Goal: Task Accomplishment & Management: Manage account settings

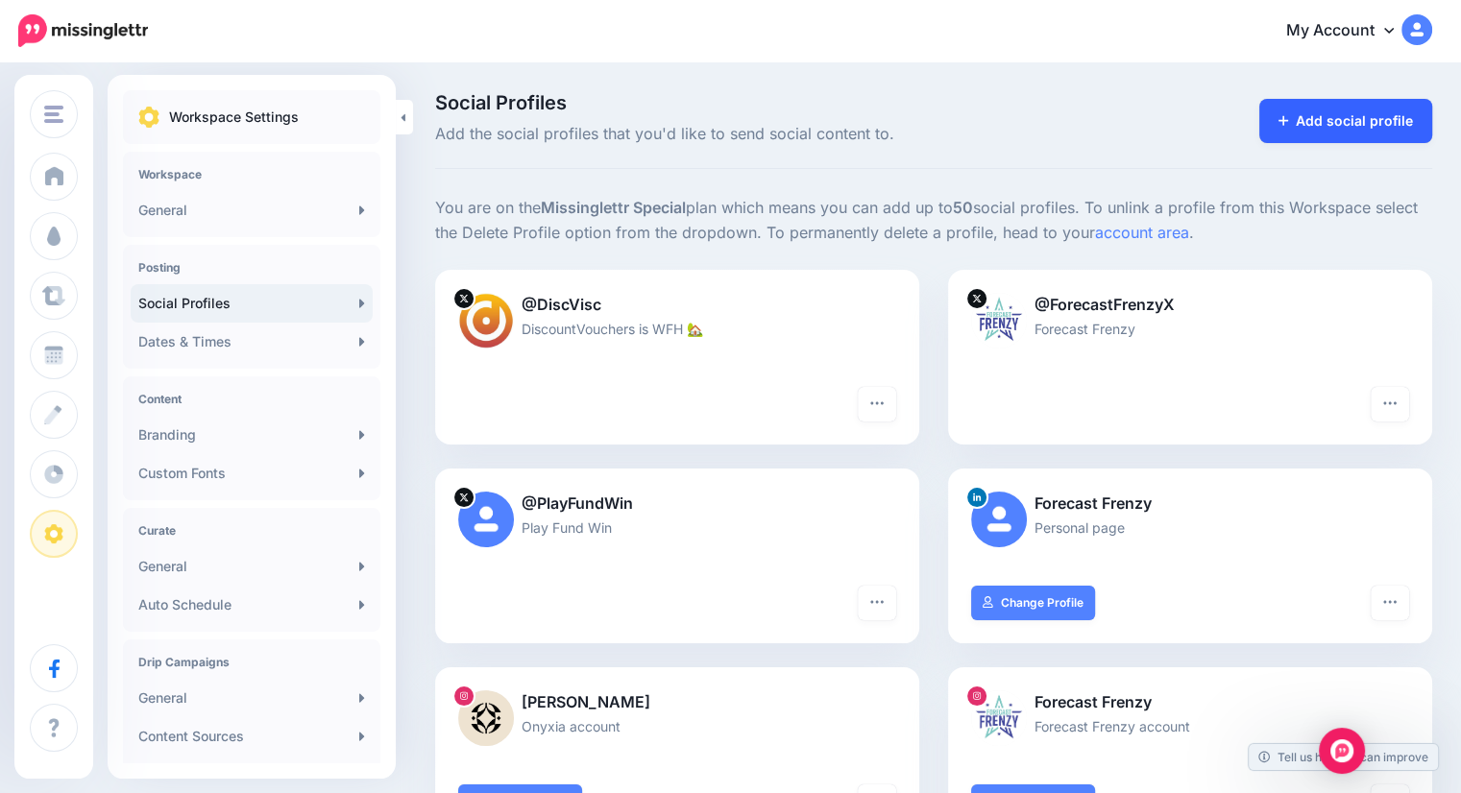
click at [1348, 131] on link "Add social profile" at bounding box center [1346, 121] width 174 height 44
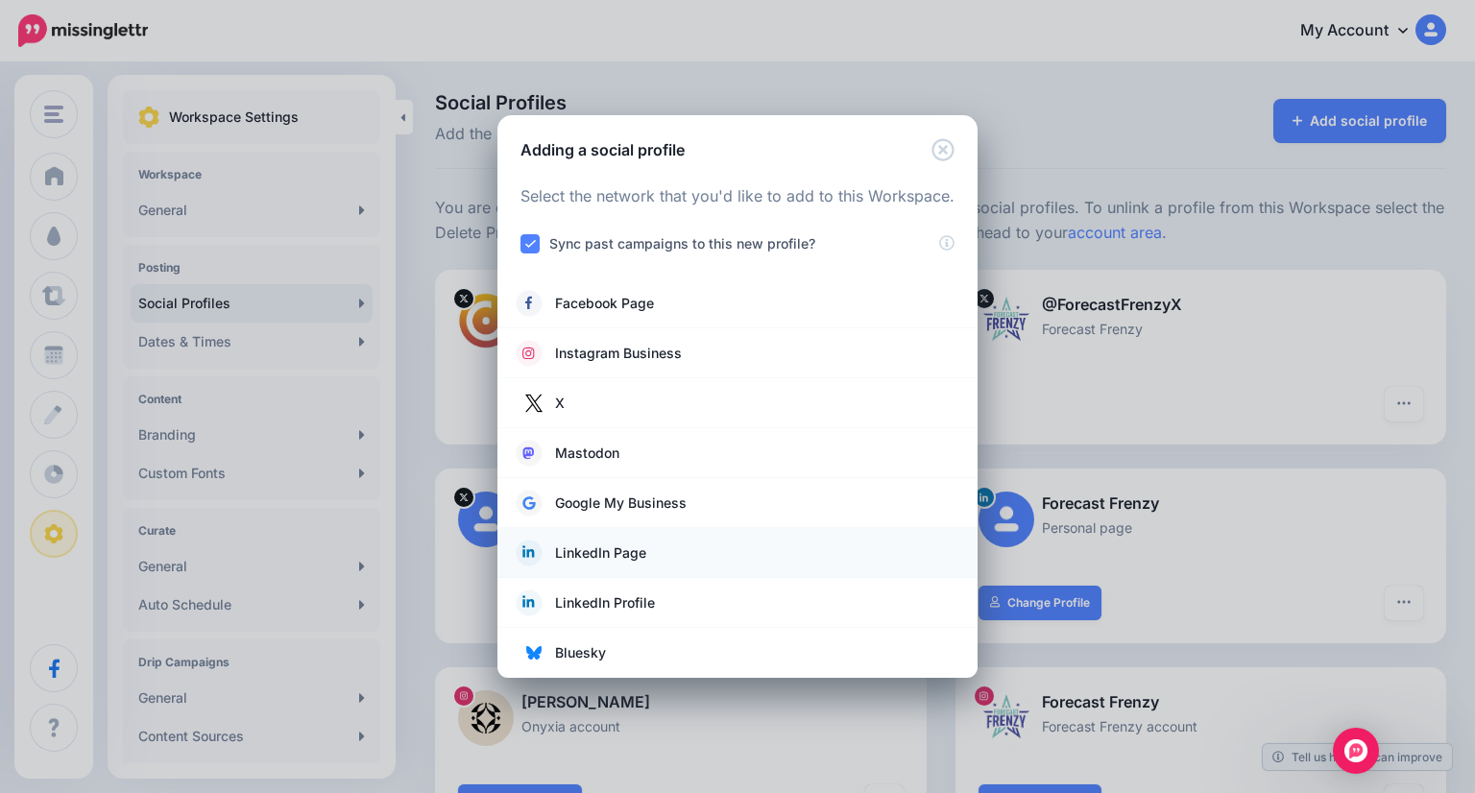
click at [630, 549] on span "LinkedIn Page" at bounding box center [600, 553] width 91 height 23
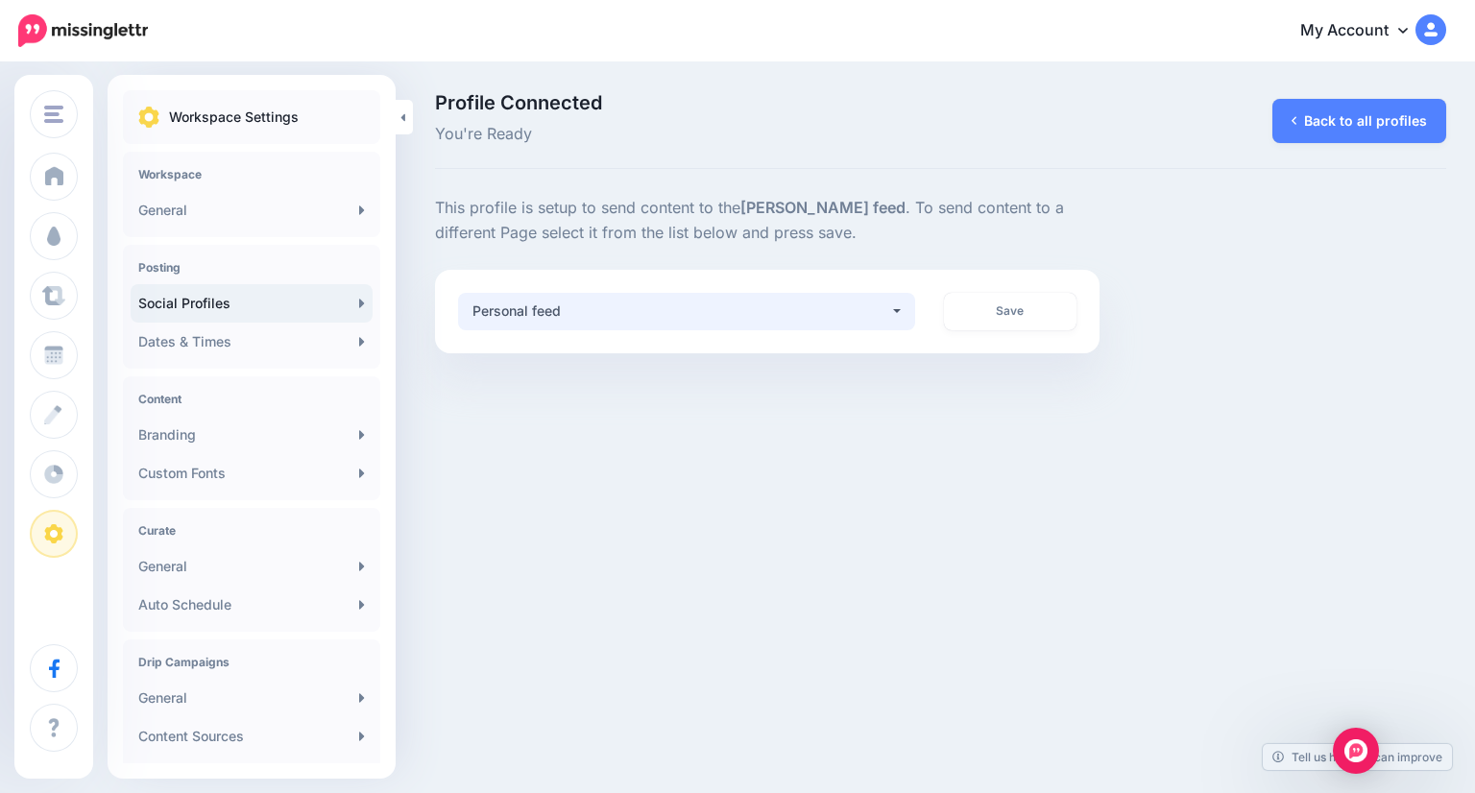
click at [895, 312] on button "Personal feed" at bounding box center [686, 311] width 457 height 37
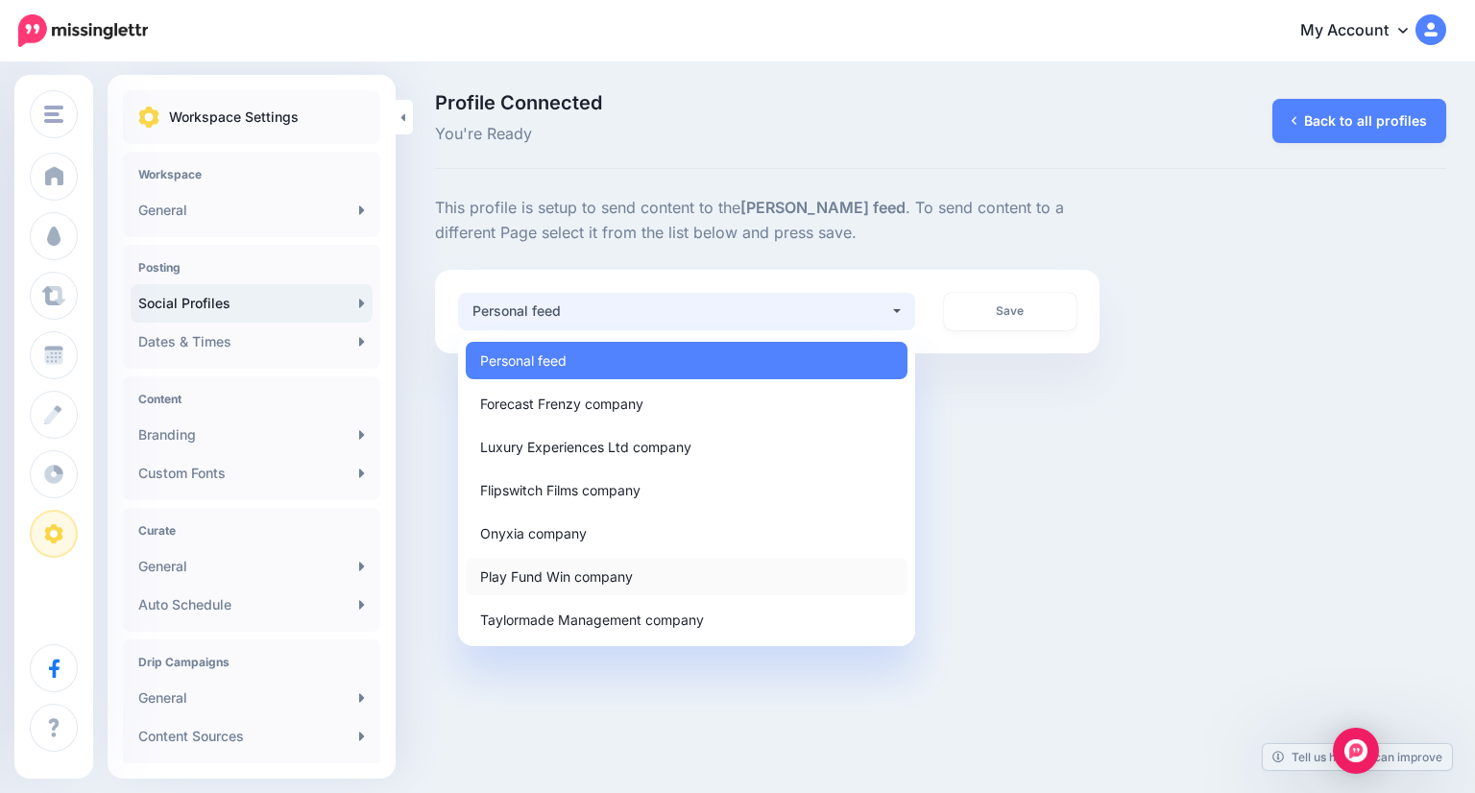
click at [648, 578] on link "Play Fund Win company" at bounding box center [687, 576] width 442 height 37
select select "**********"
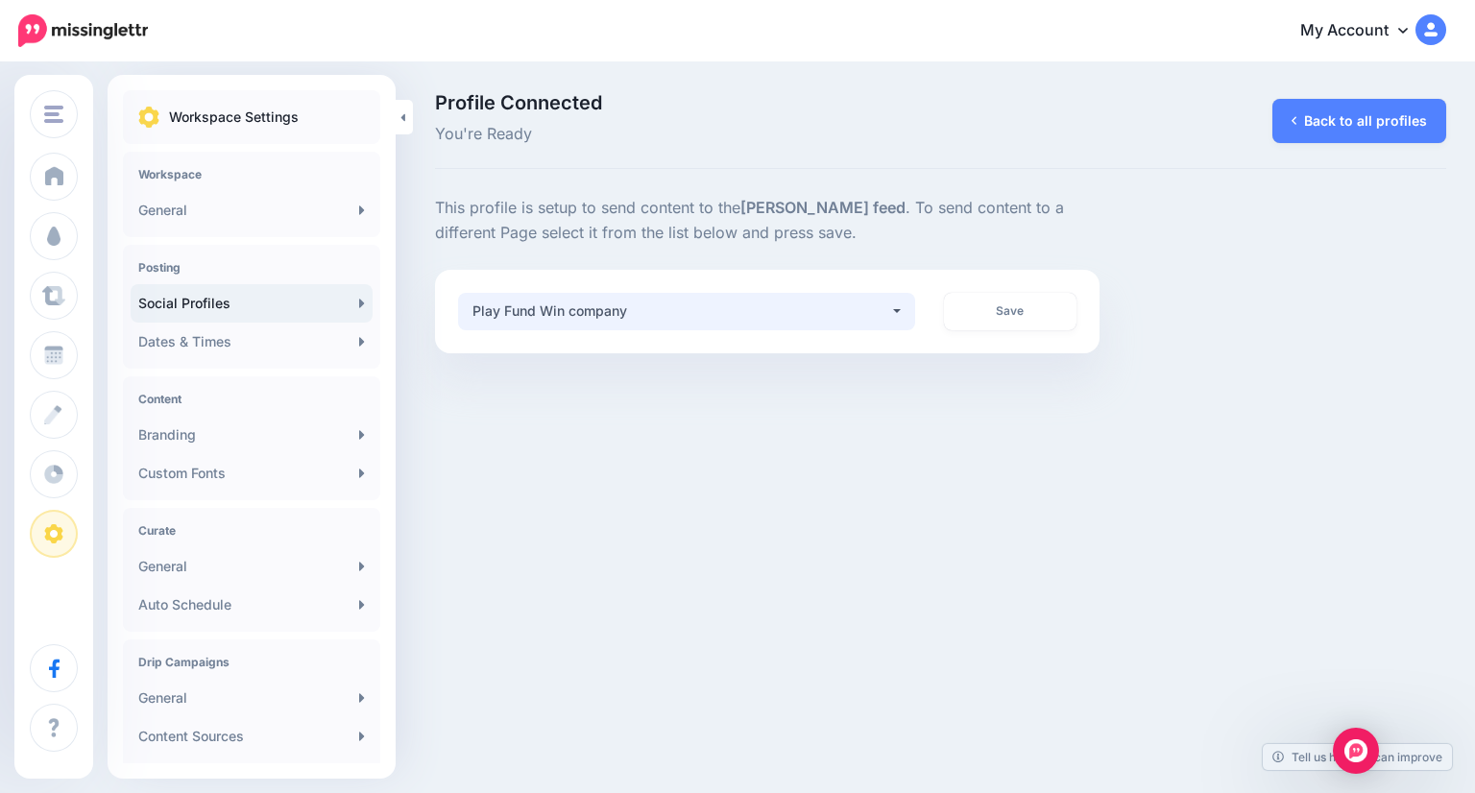
click at [890, 303] on button "Play Fund Win company" at bounding box center [686, 311] width 457 height 37
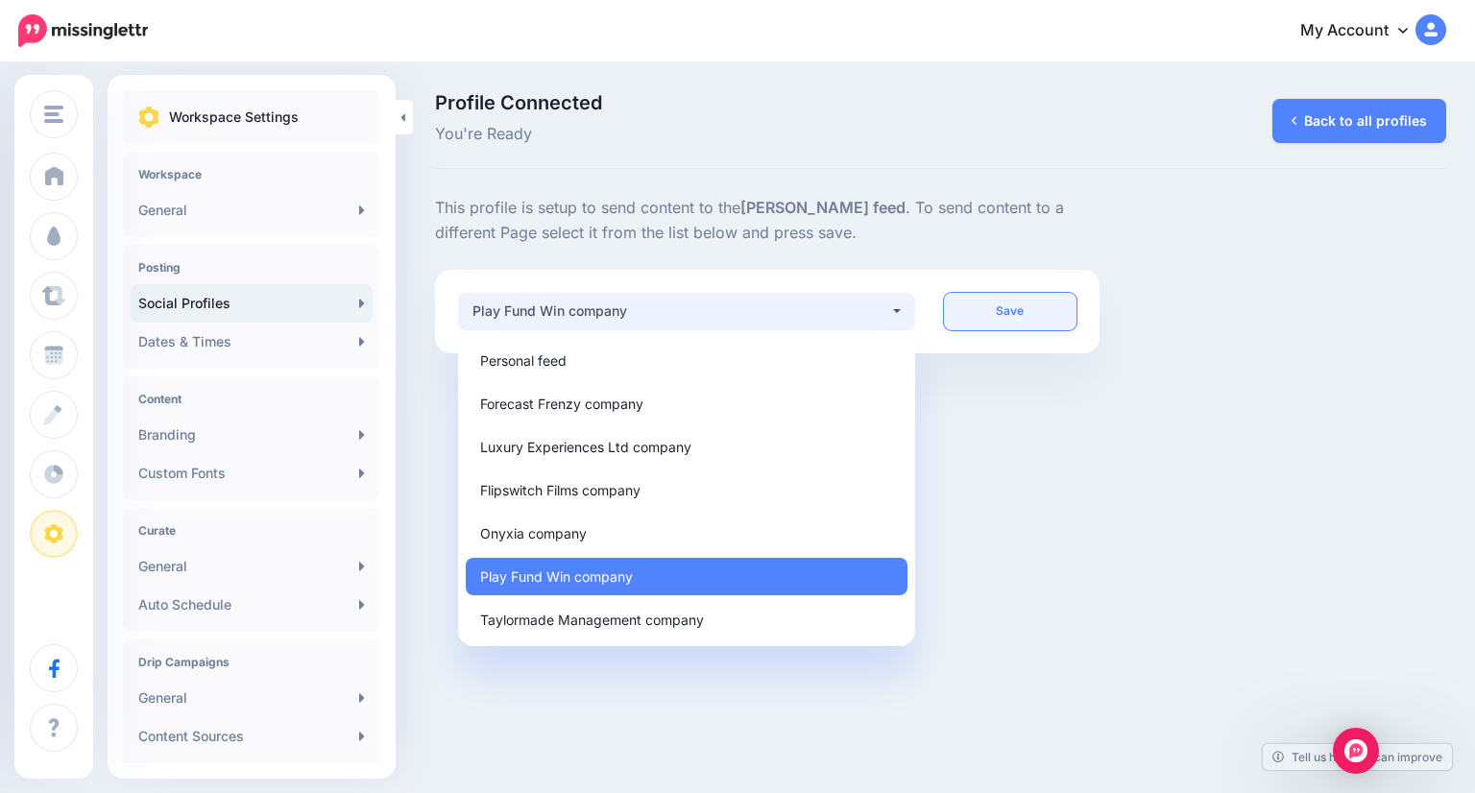
click at [990, 308] on link "Save" at bounding box center [1011, 311] width 134 height 37
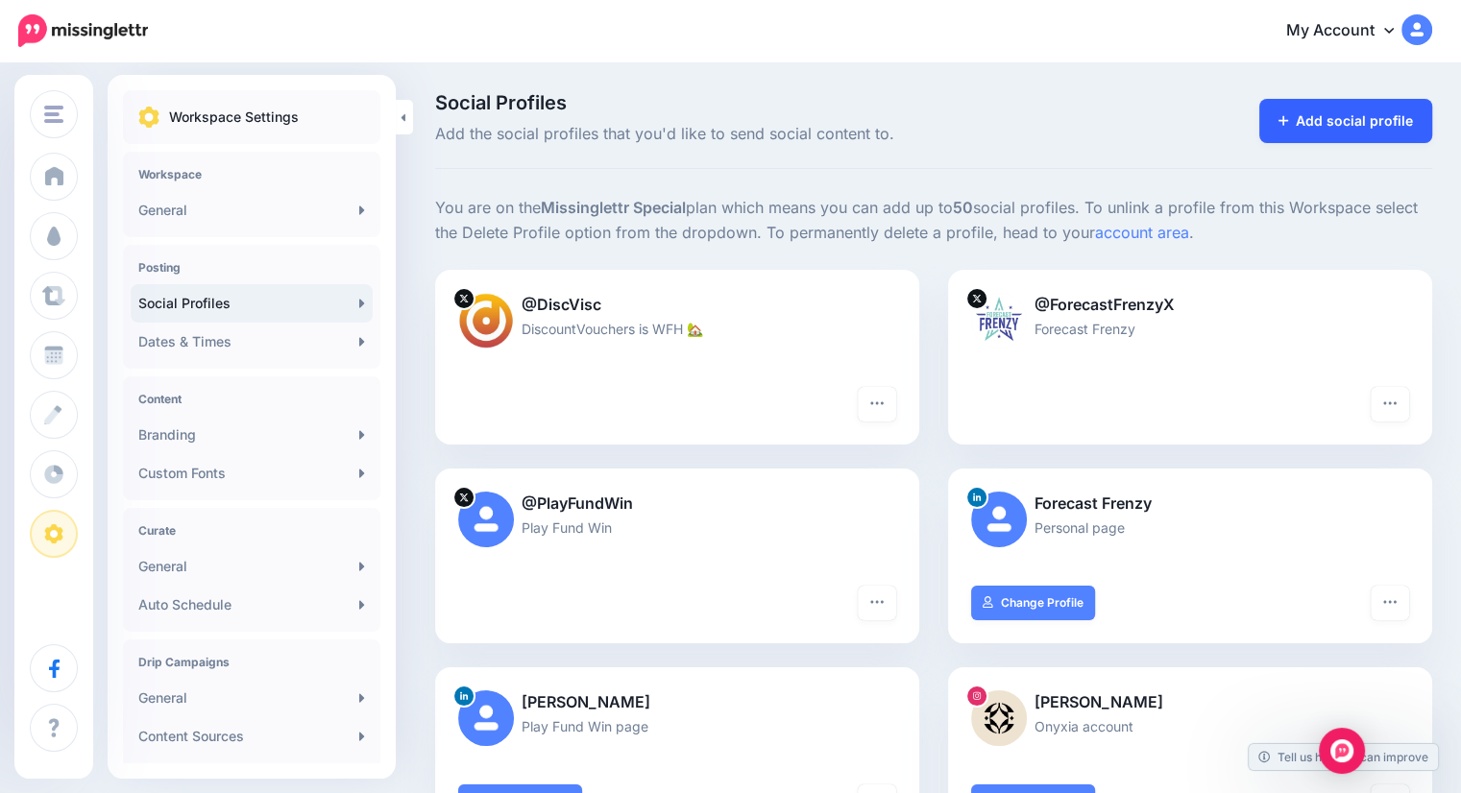
click at [1369, 114] on link "Add social profile" at bounding box center [1346, 121] width 174 height 44
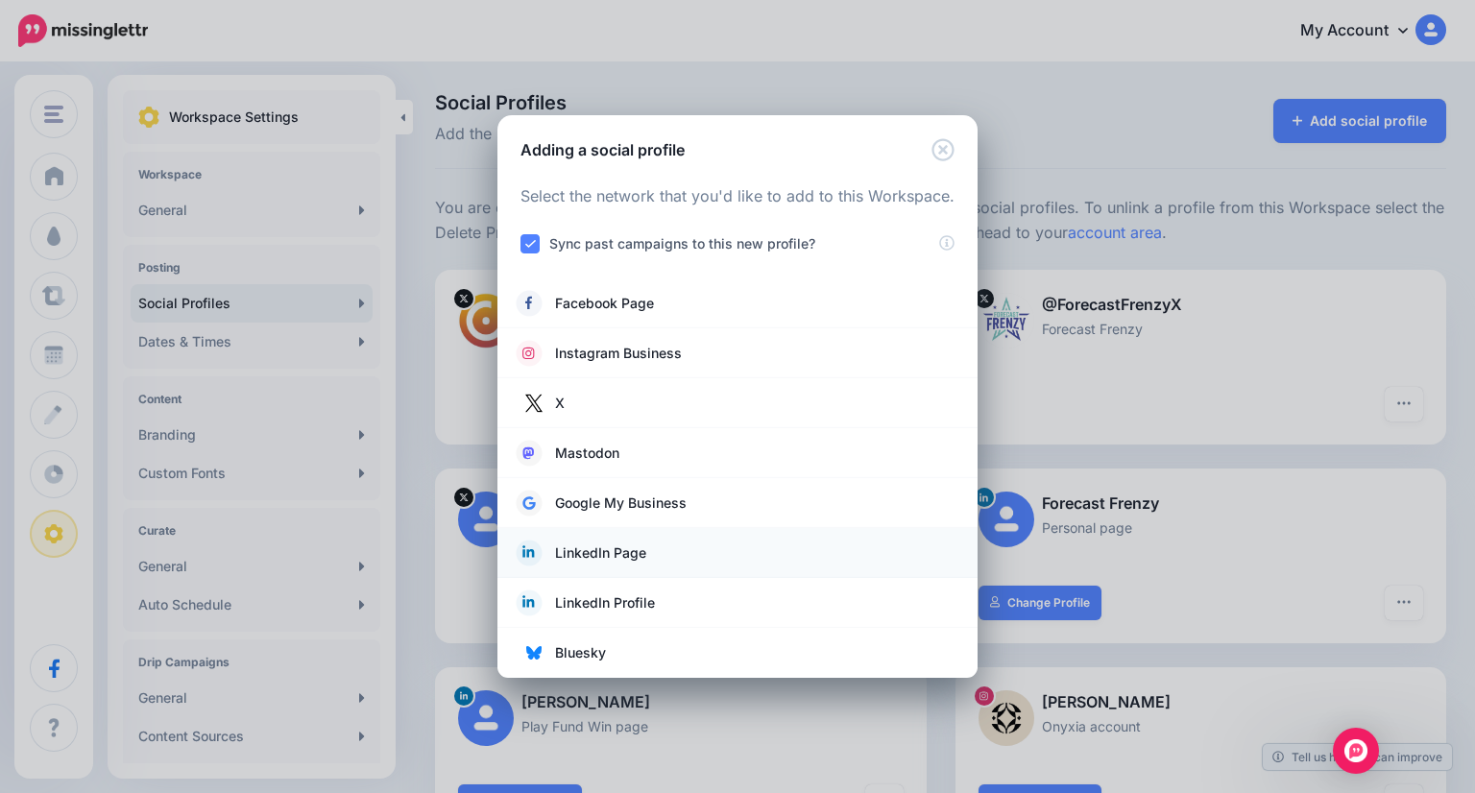
click at [634, 550] on span "LinkedIn Page" at bounding box center [600, 553] width 91 height 23
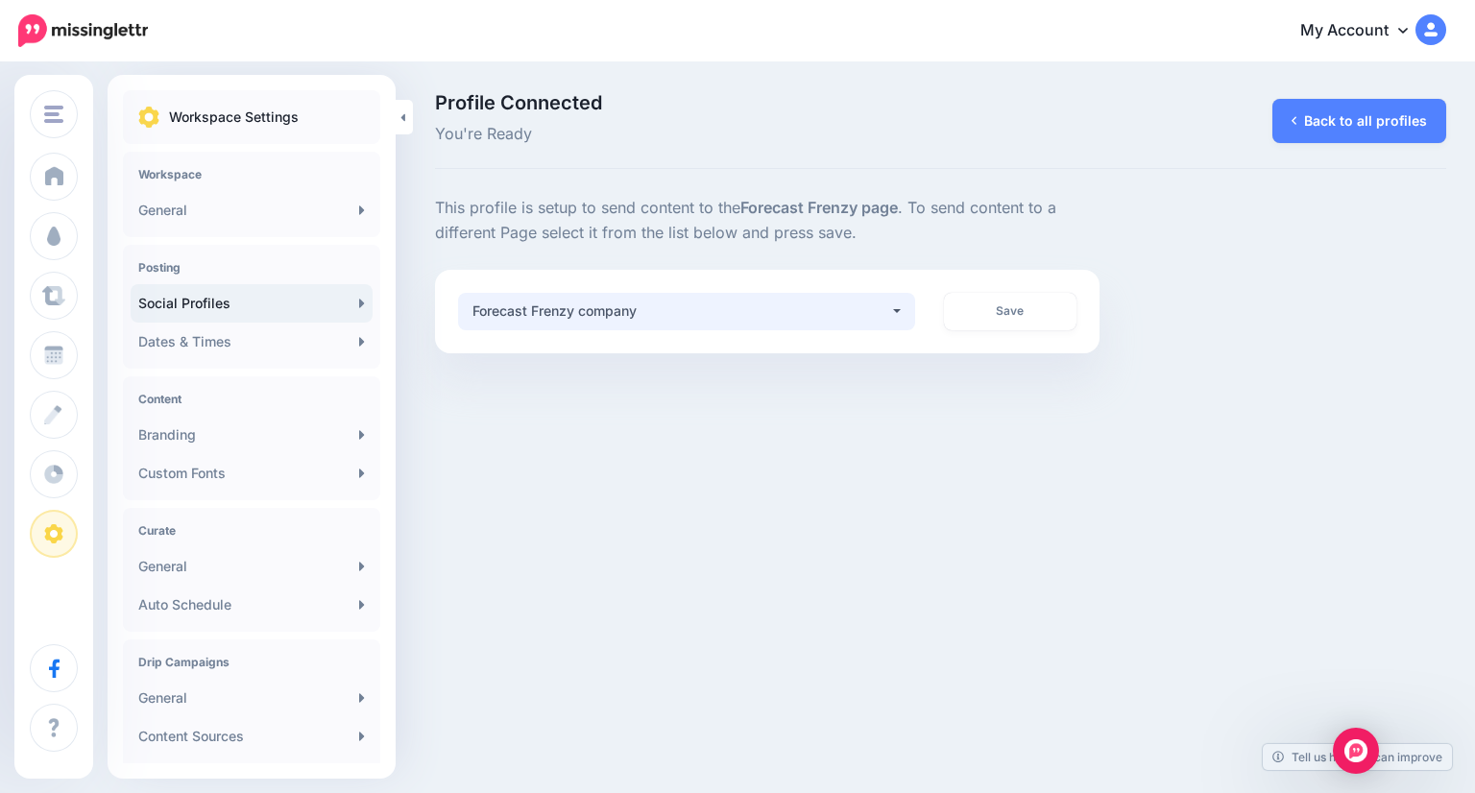
click at [776, 309] on div "Forecast Frenzy company" at bounding box center [681, 311] width 417 height 23
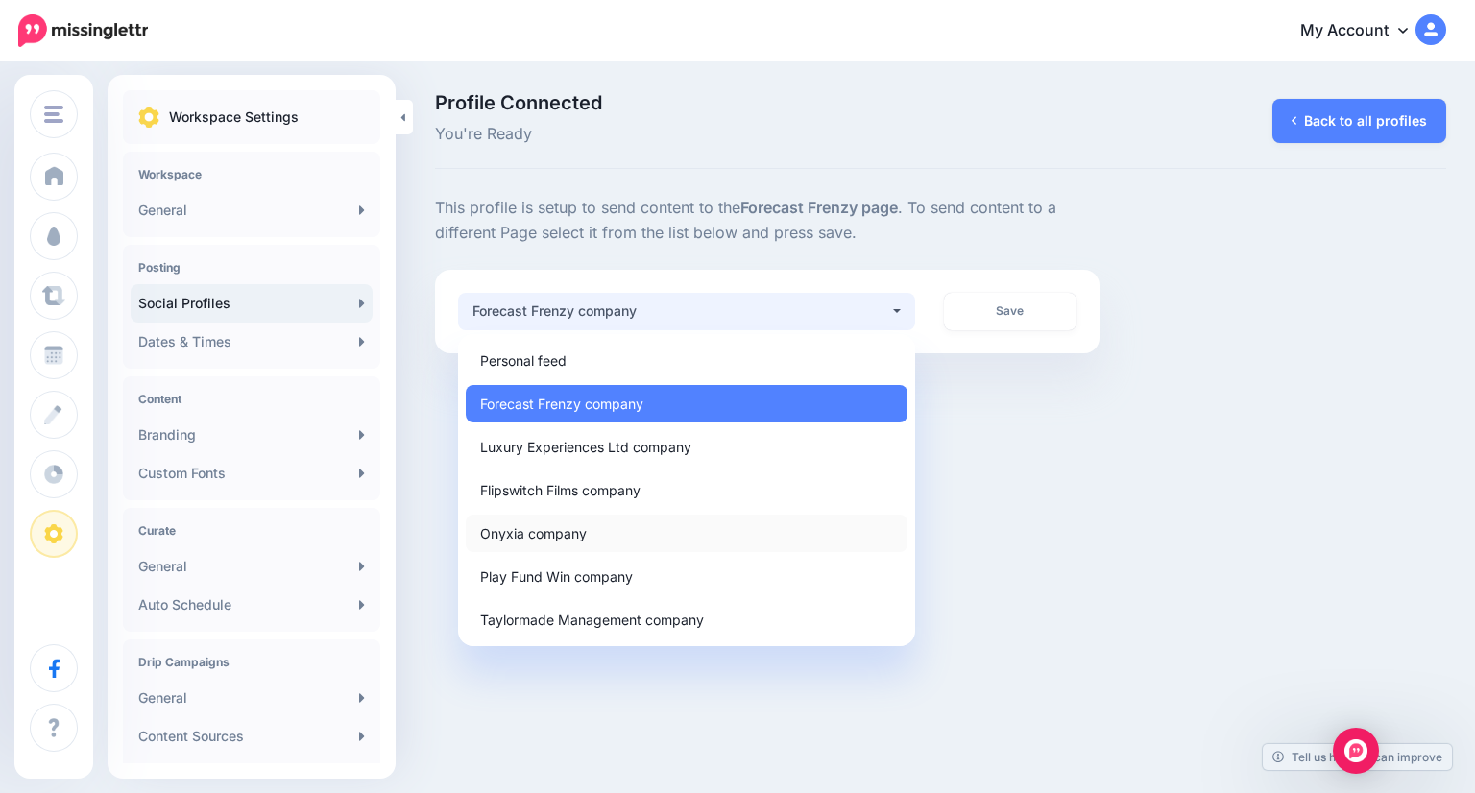
click at [591, 535] on link "Onyxia company" at bounding box center [687, 533] width 442 height 37
select select "**********"
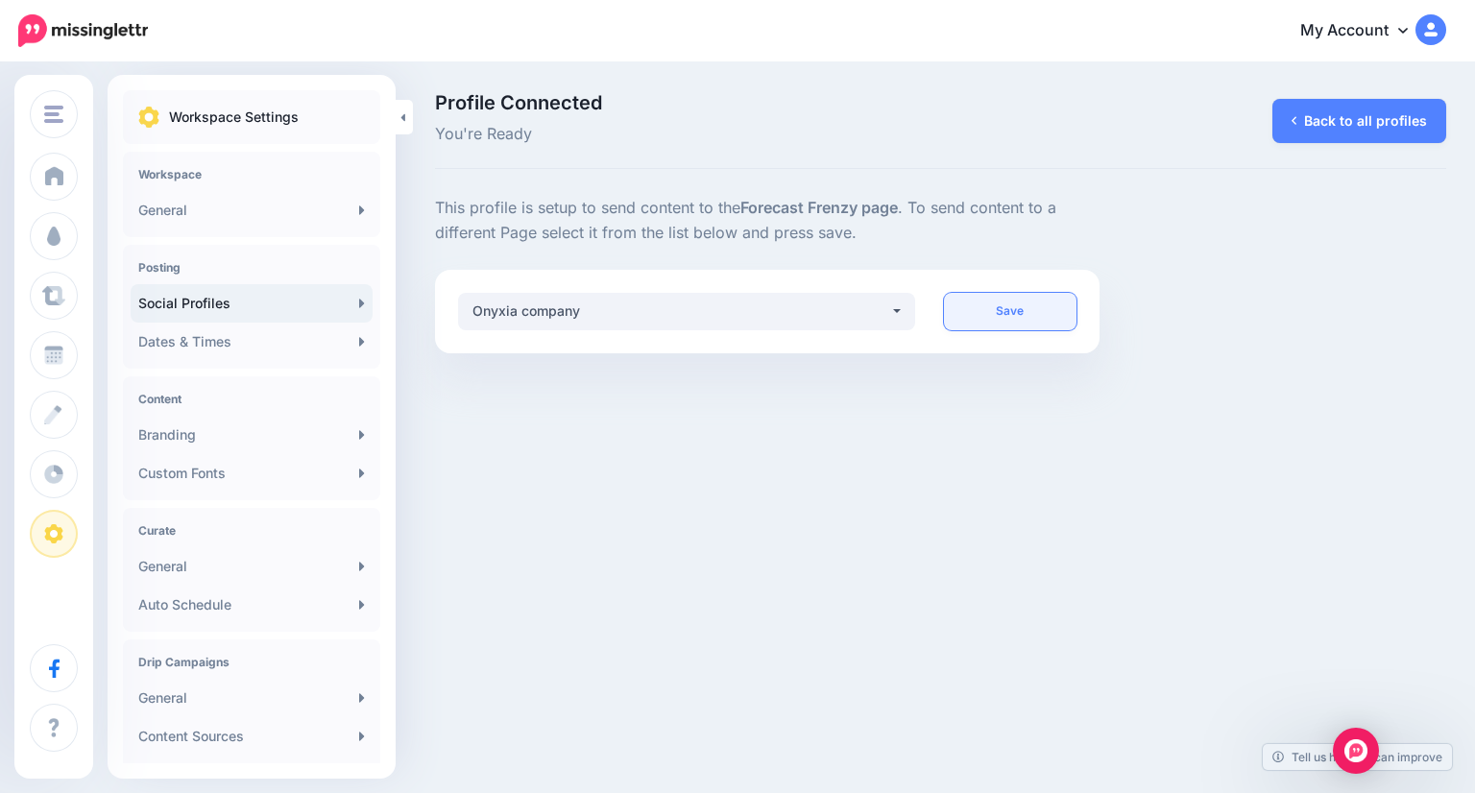
click at [1018, 310] on link "Save" at bounding box center [1011, 311] width 134 height 37
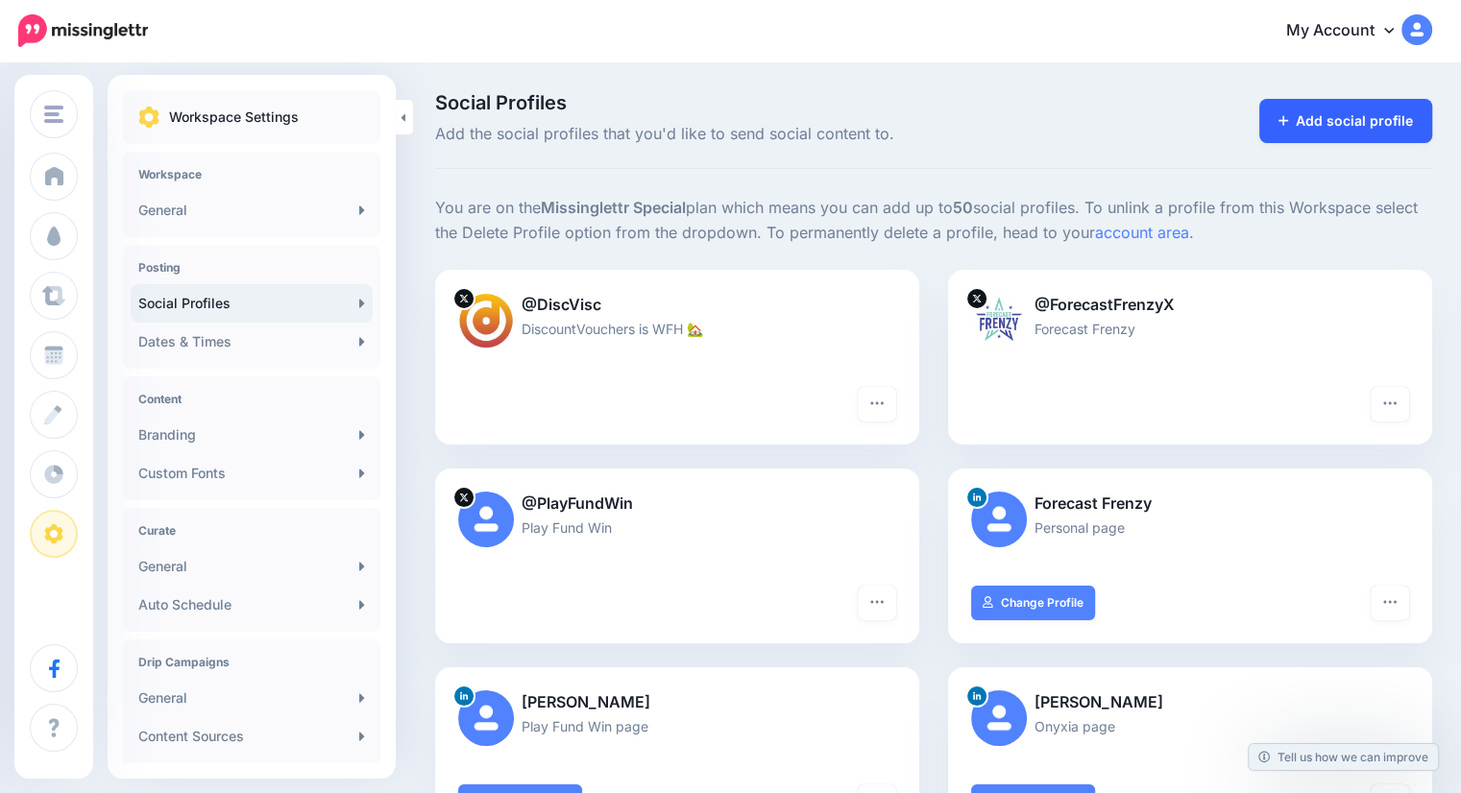
click at [1377, 115] on link "Add social profile" at bounding box center [1346, 121] width 174 height 44
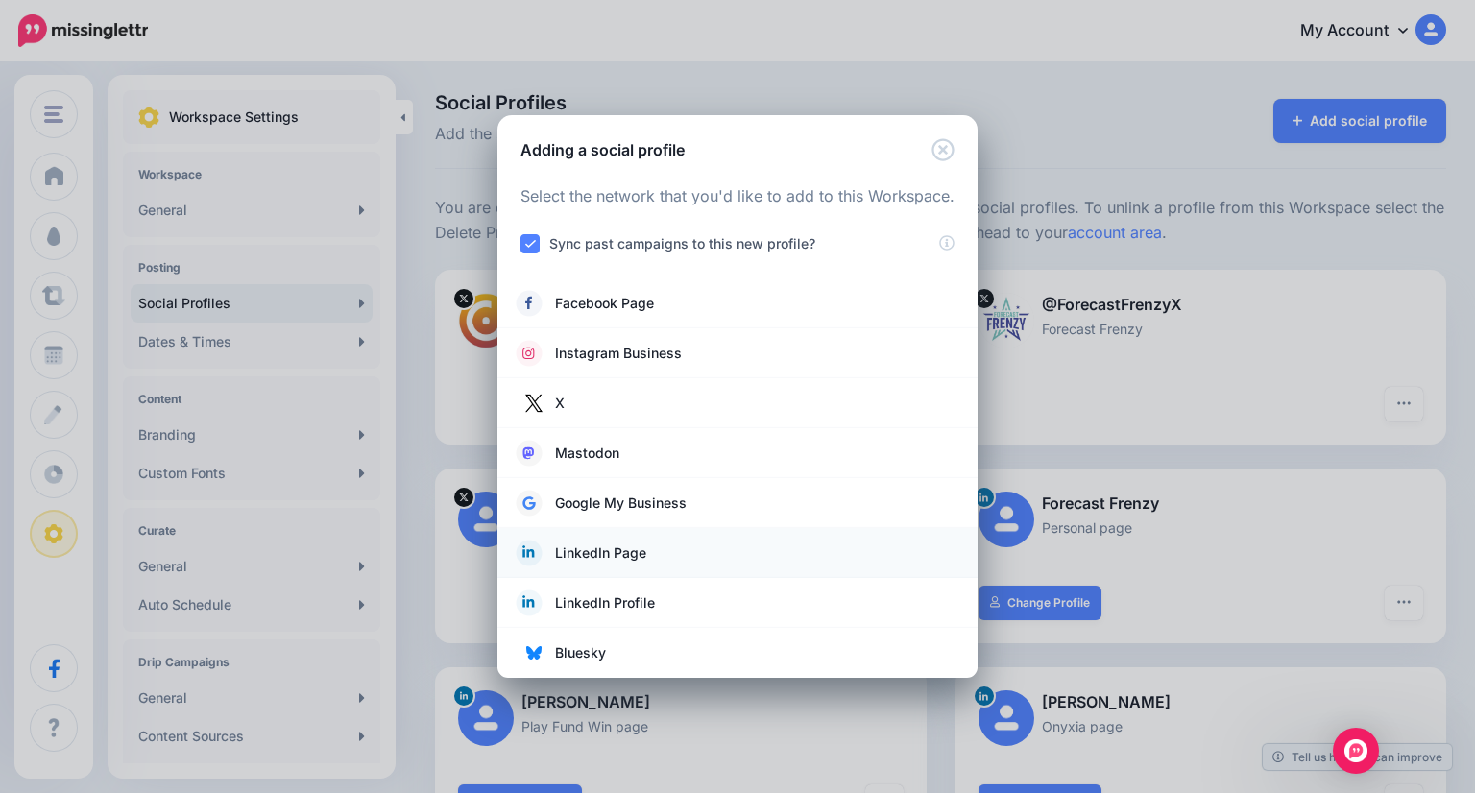
click at [625, 551] on span "LinkedIn Page" at bounding box center [600, 553] width 91 height 23
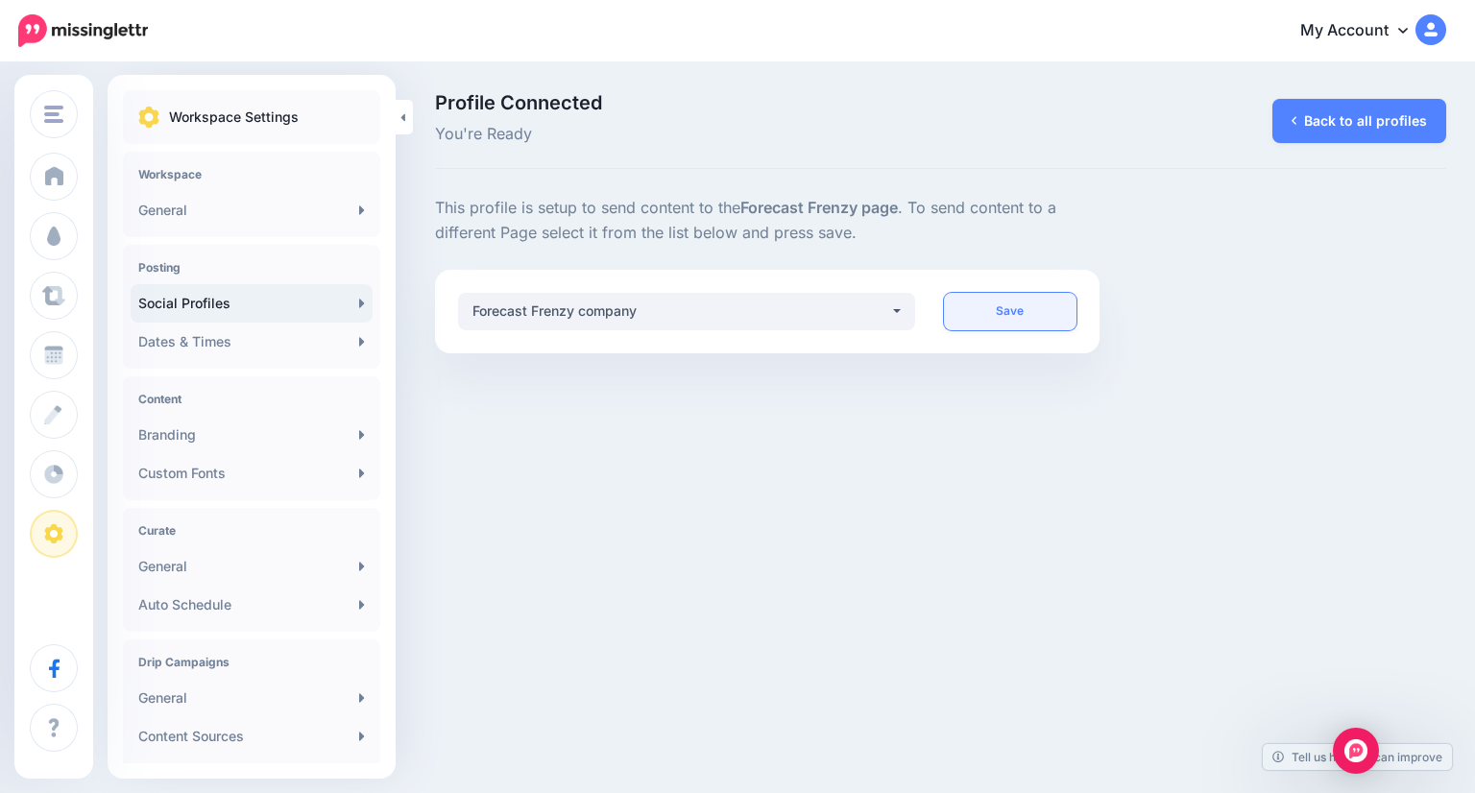
click at [1010, 306] on link "Save" at bounding box center [1011, 311] width 134 height 37
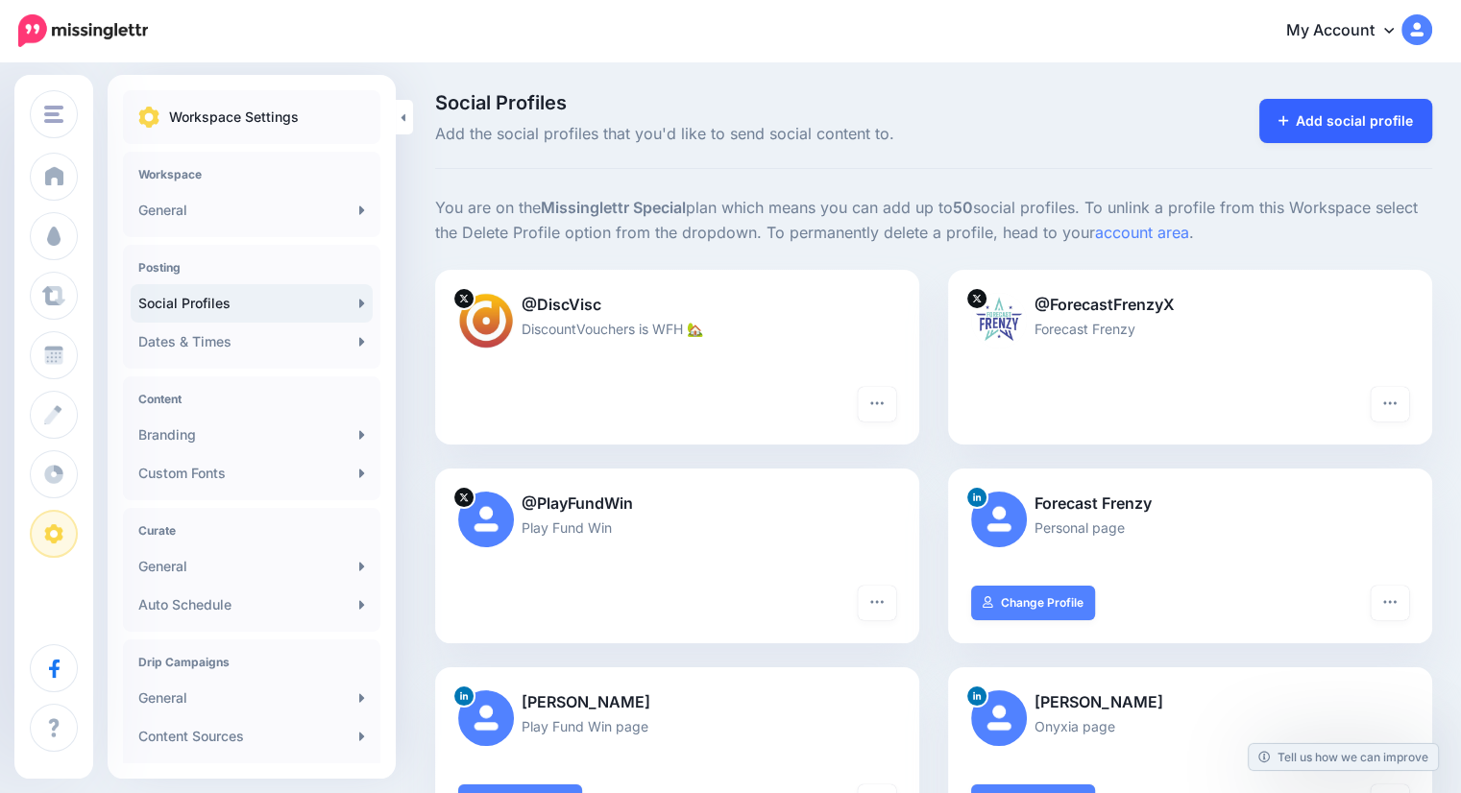
click at [1370, 129] on link "Add social profile" at bounding box center [1346, 121] width 174 height 44
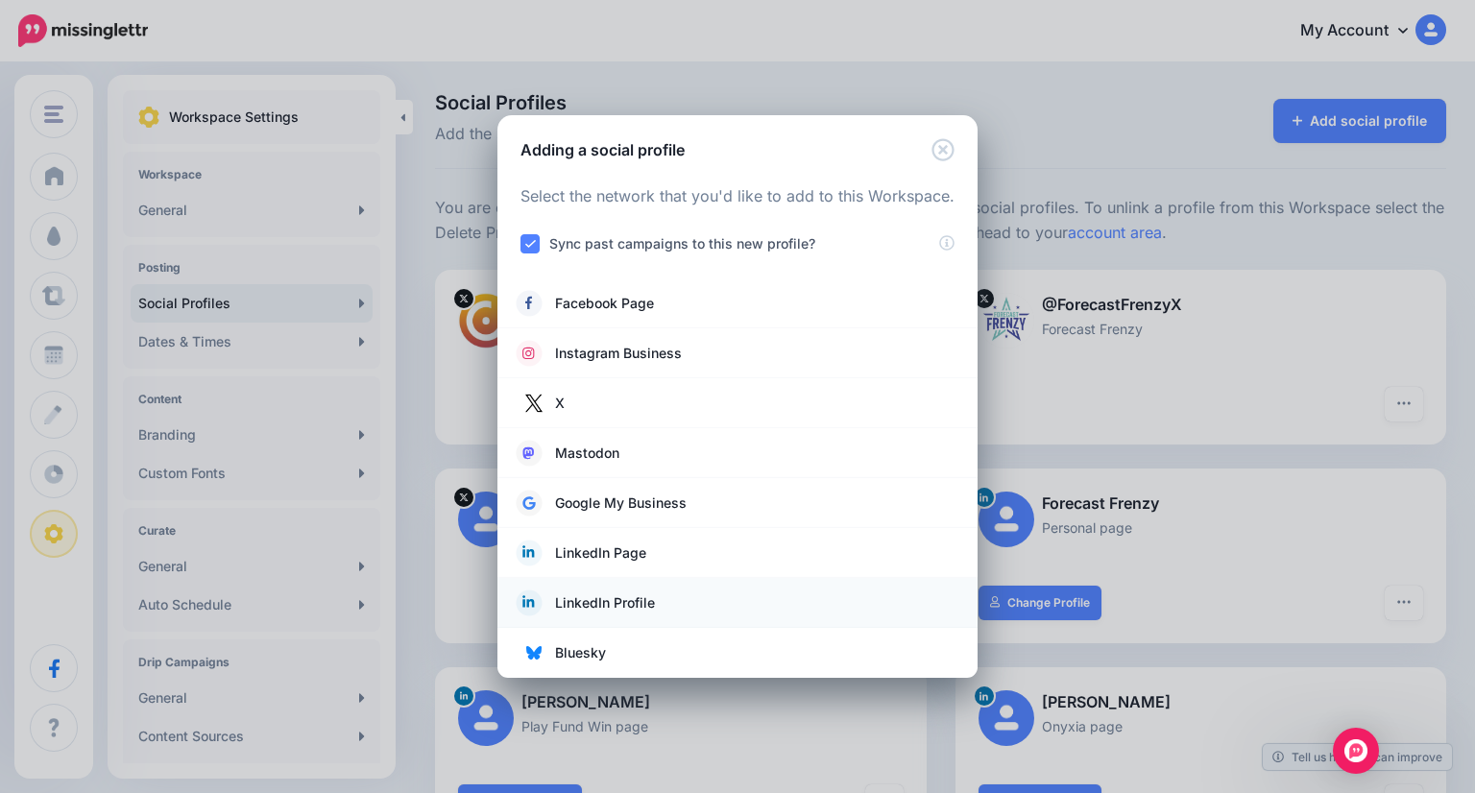
click at [622, 595] on span "LinkedIn Profile" at bounding box center [605, 603] width 100 height 23
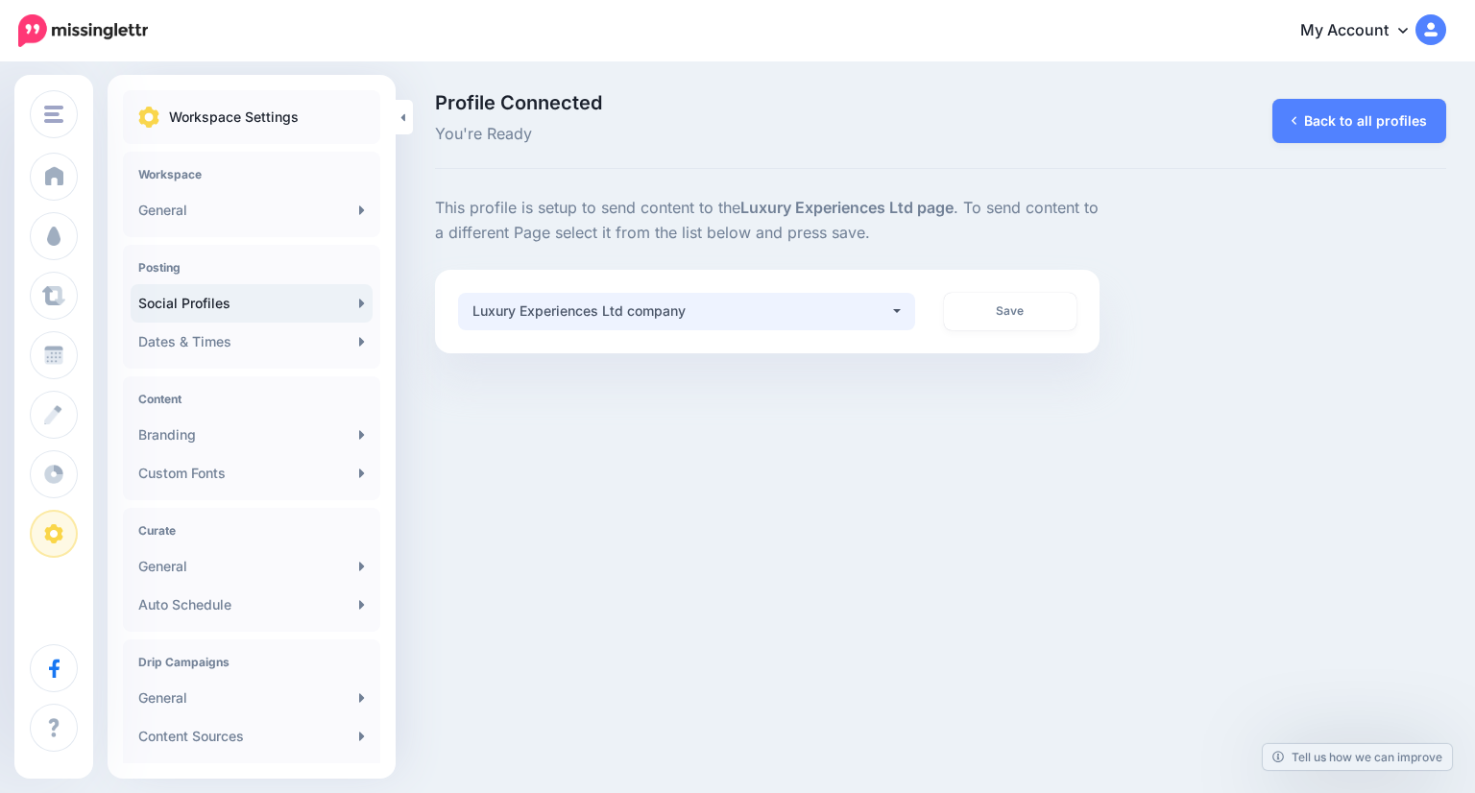
click at [876, 310] on div "Luxury Experiences Ltd company" at bounding box center [681, 311] width 417 height 23
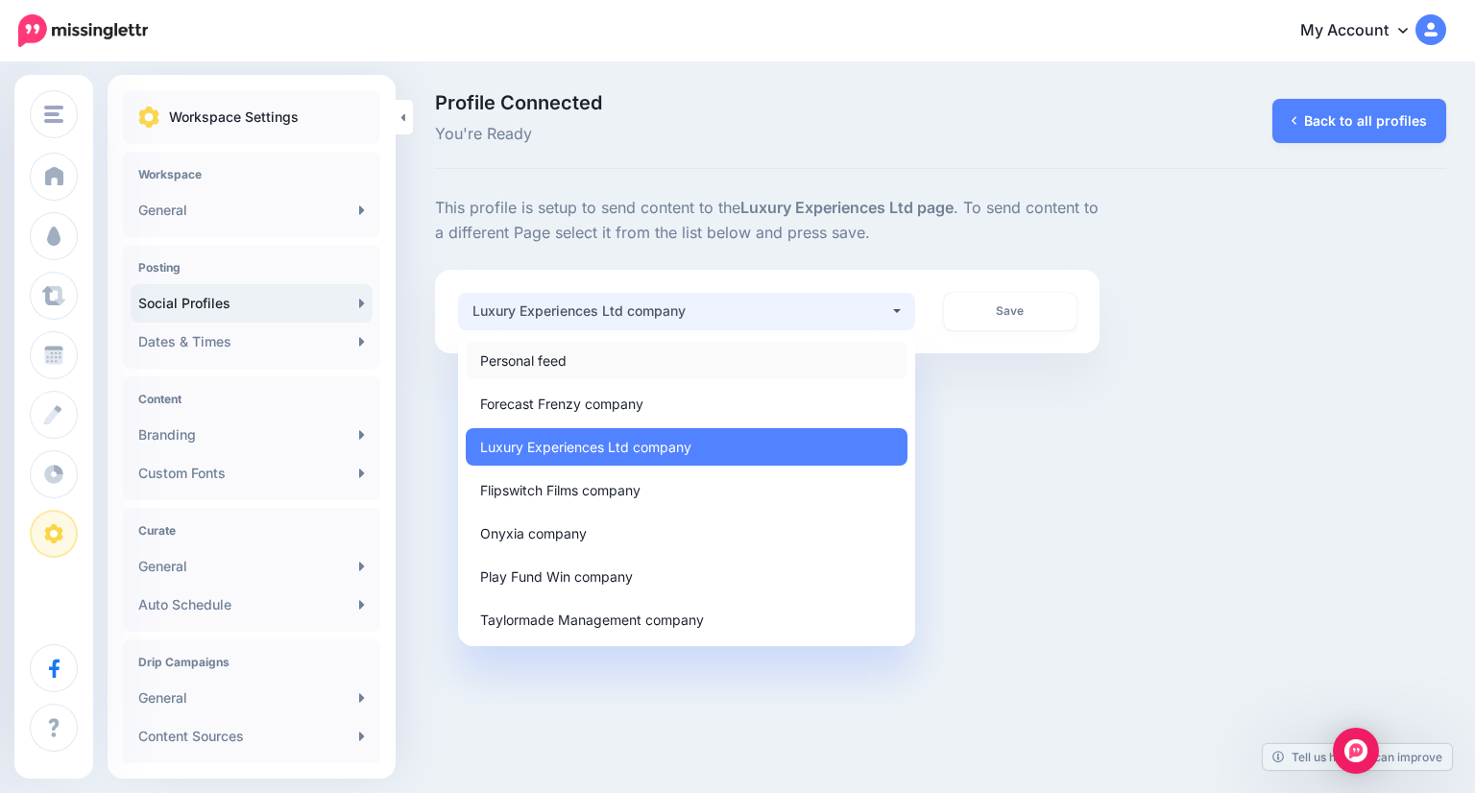
click at [726, 362] on link "Personal feed" at bounding box center [687, 360] width 442 height 37
select select "*"
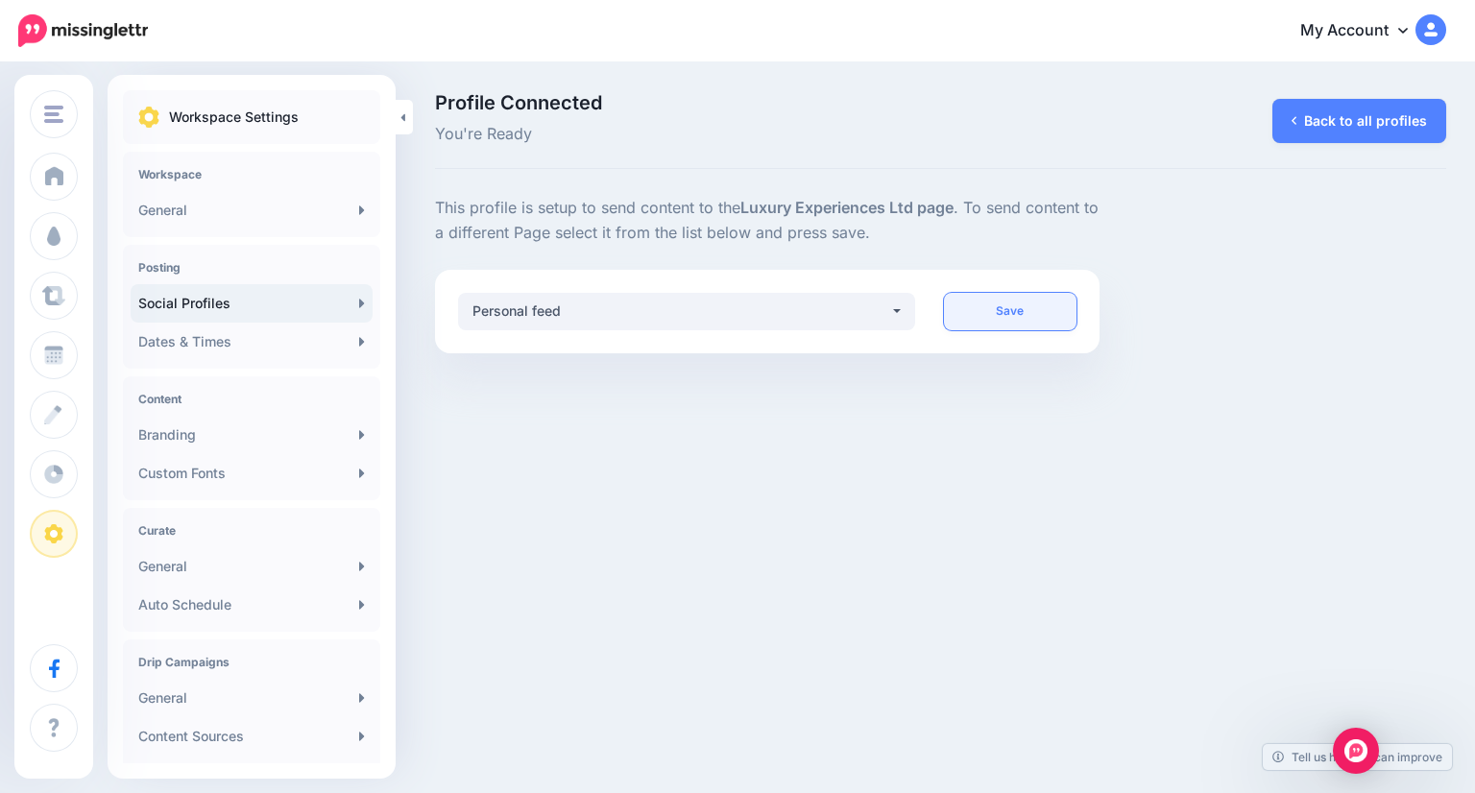
click at [1010, 301] on link "Save" at bounding box center [1011, 311] width 134 height 37
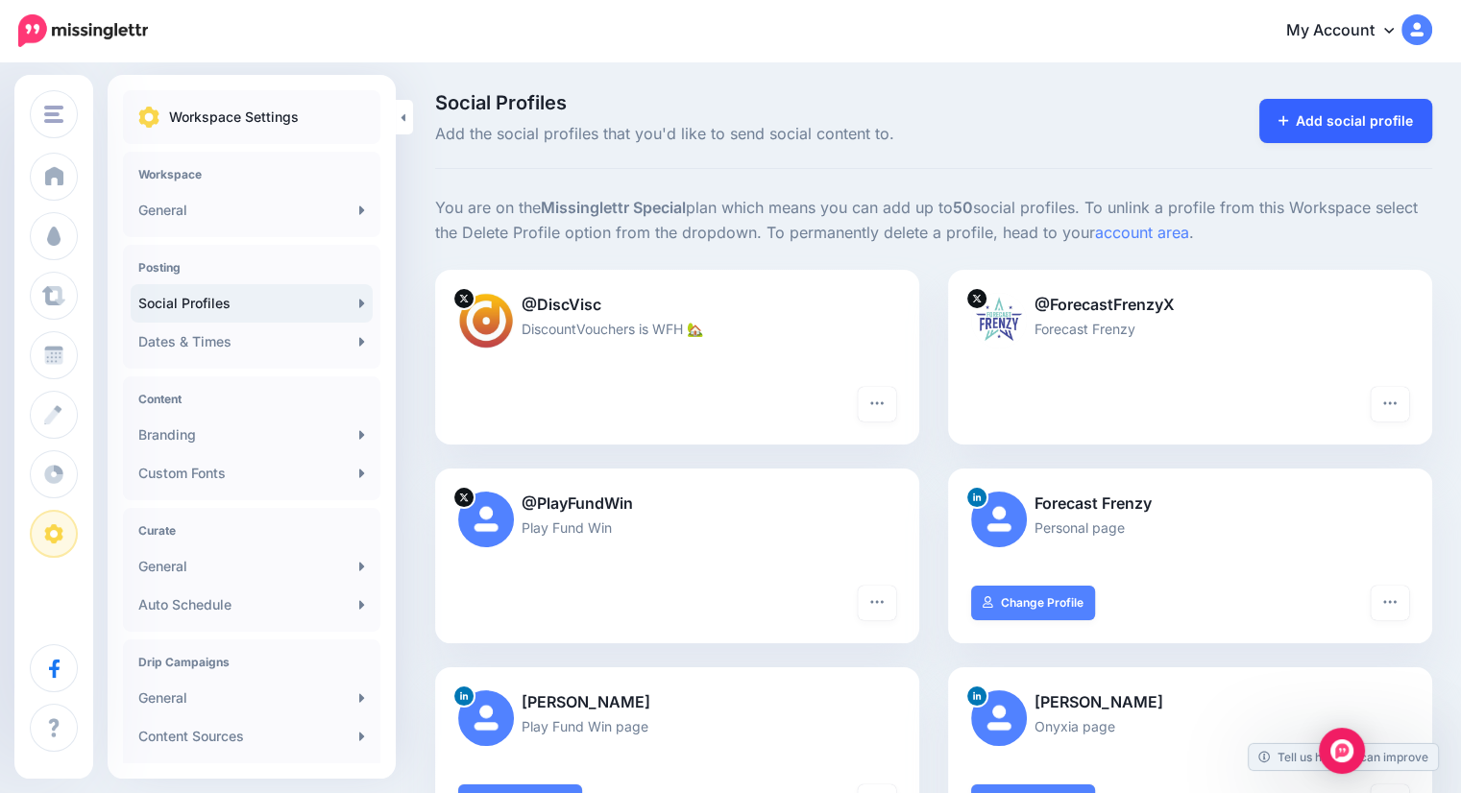
click at [1389, 125] on link "Add social profile" at bounding box center [1346, 121] width 174 height 44
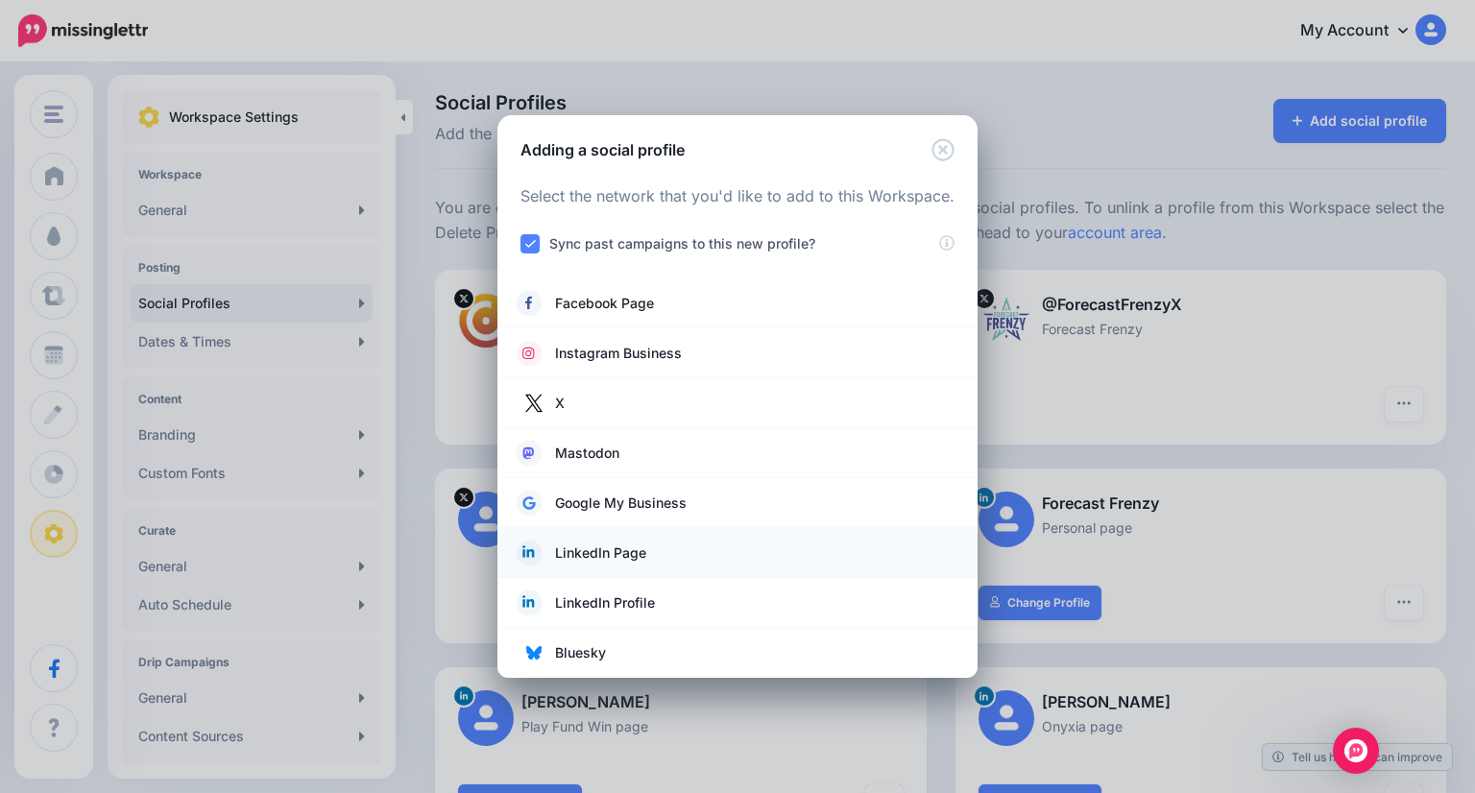
click at [601, 549] on span "LinkedIn Page" at bounding box center [600, 553] width 91 height 23
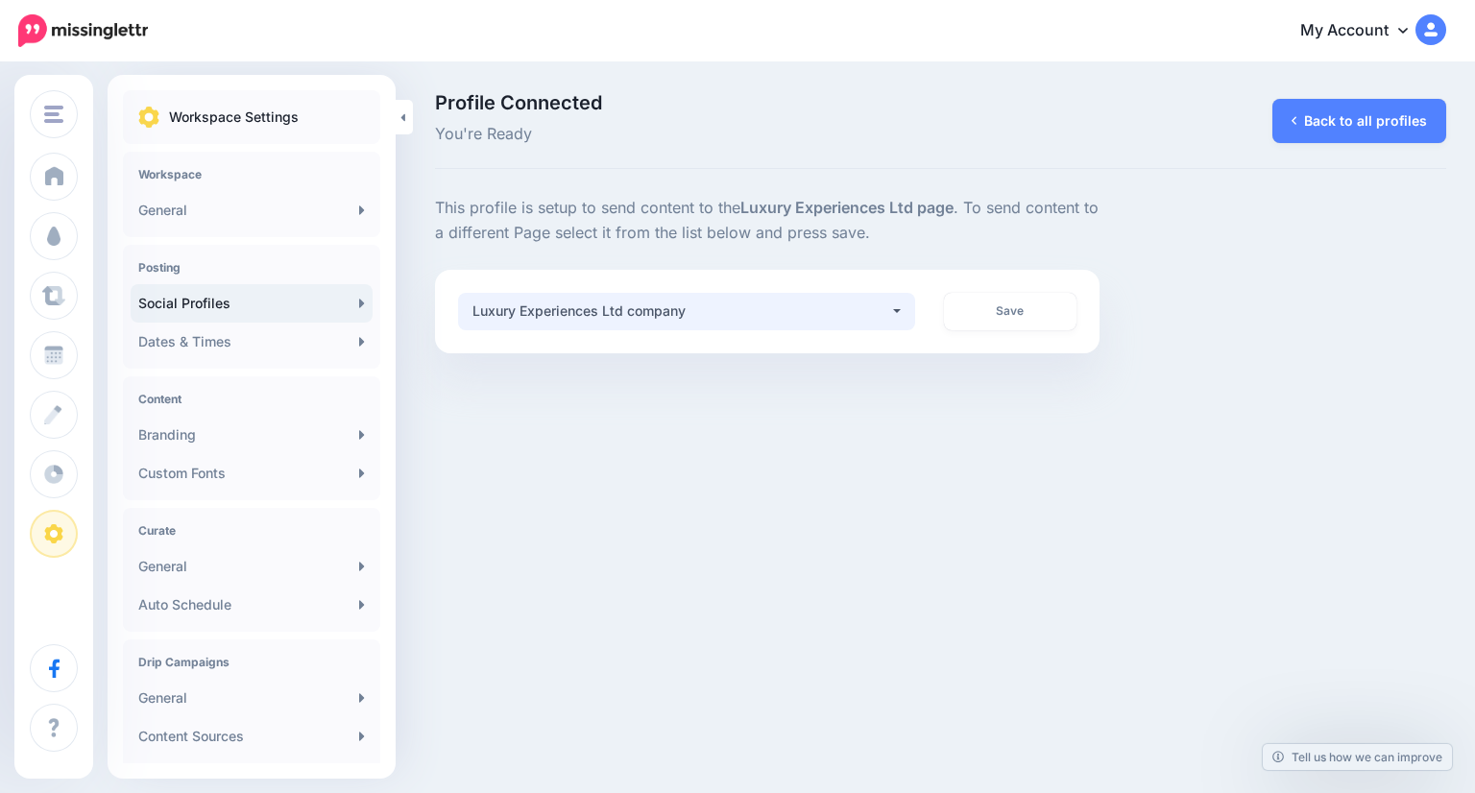
click at [684, 316] on div "Luxury Experiences Ltd company" at bounding box center [681, 311] width 417 height 23
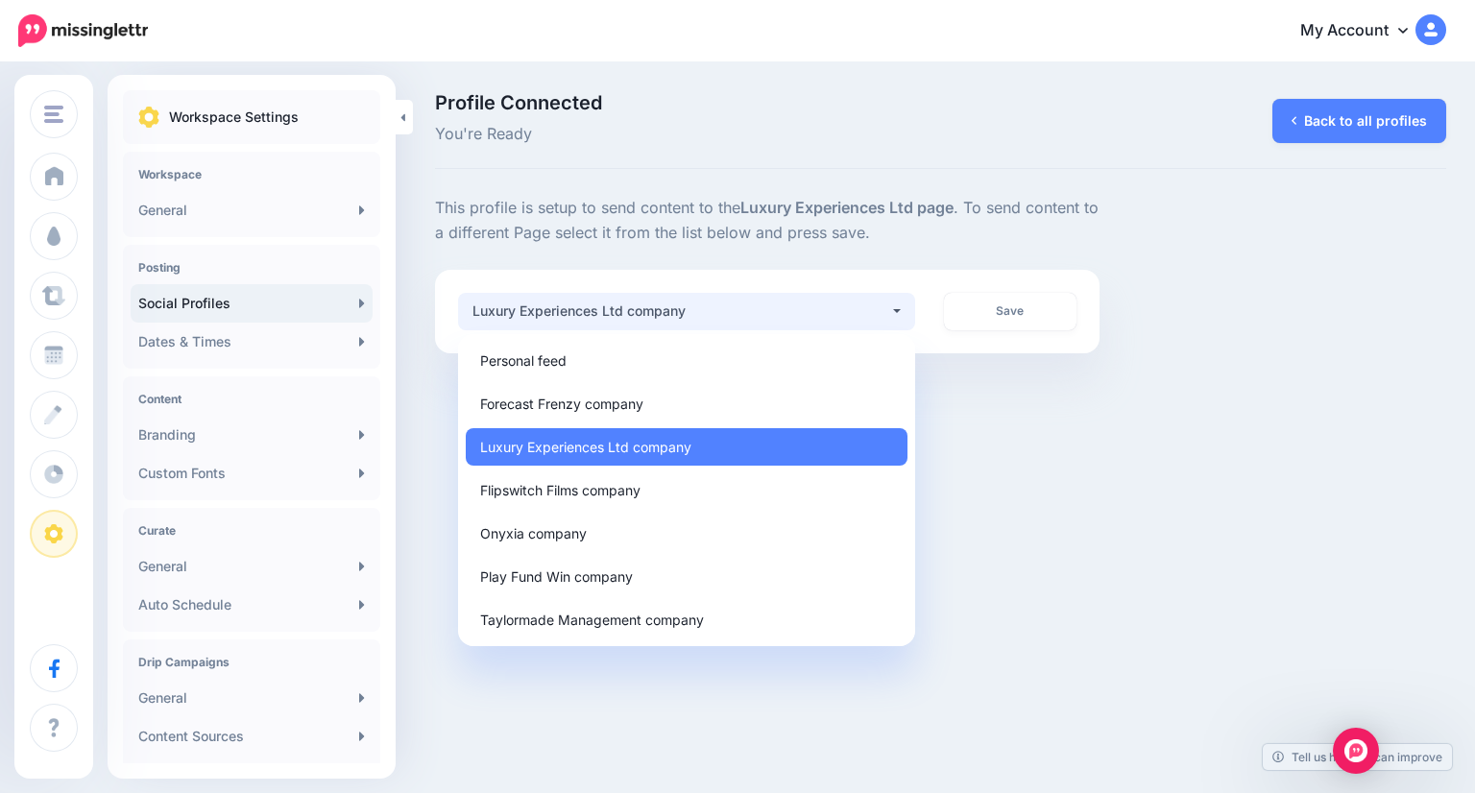
click at [1004, 443] on div "Discount Vouchers FlipSwitch [GEOGRAPHIC_DATA] PFW ONYXIA FORECAST FRENZY Dashb…" at bounding box center [737, 396] width 1475 height 793
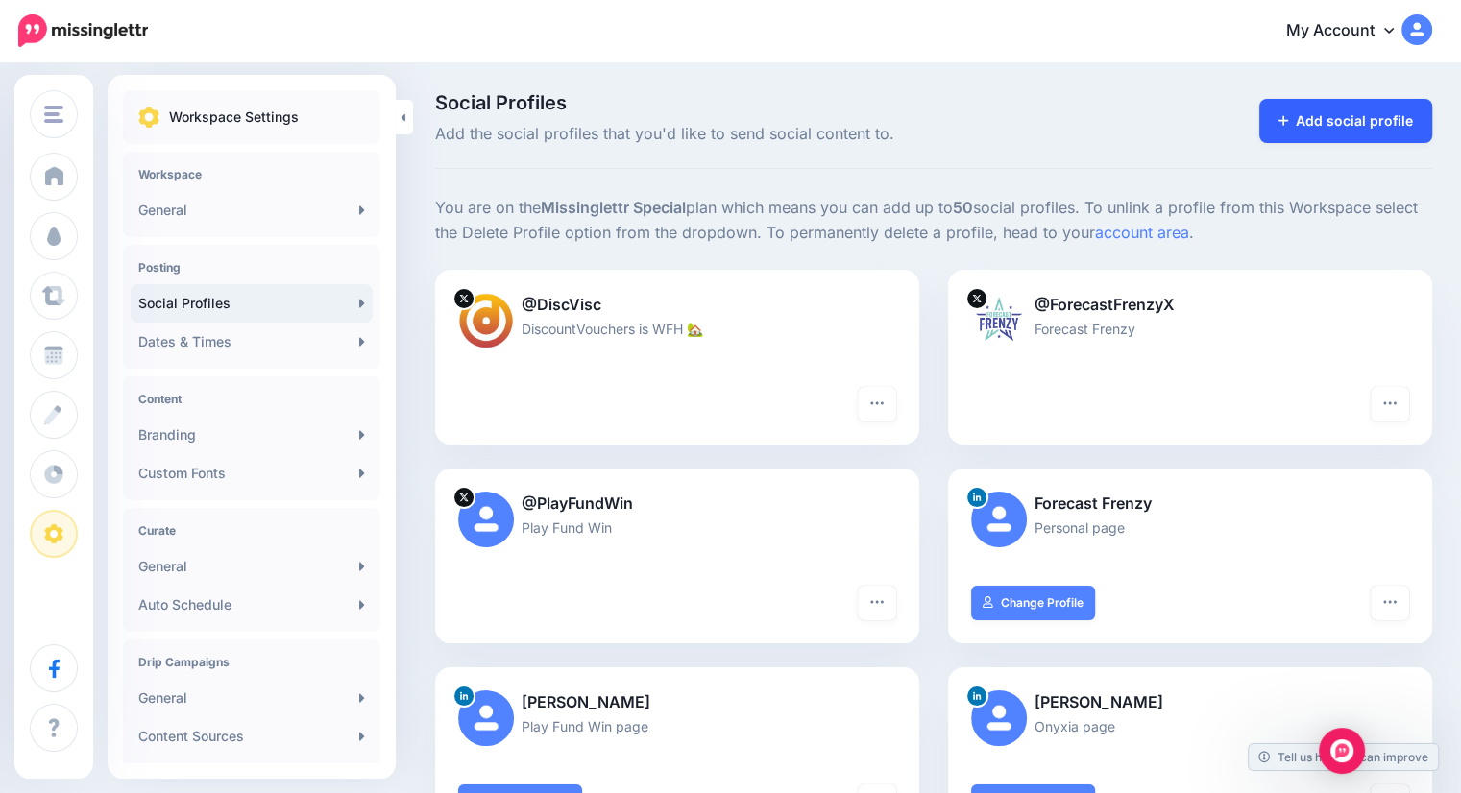
click at [1355, 121] on link "Add social profile" at bounding box center [1346, 121] width 174 height 44
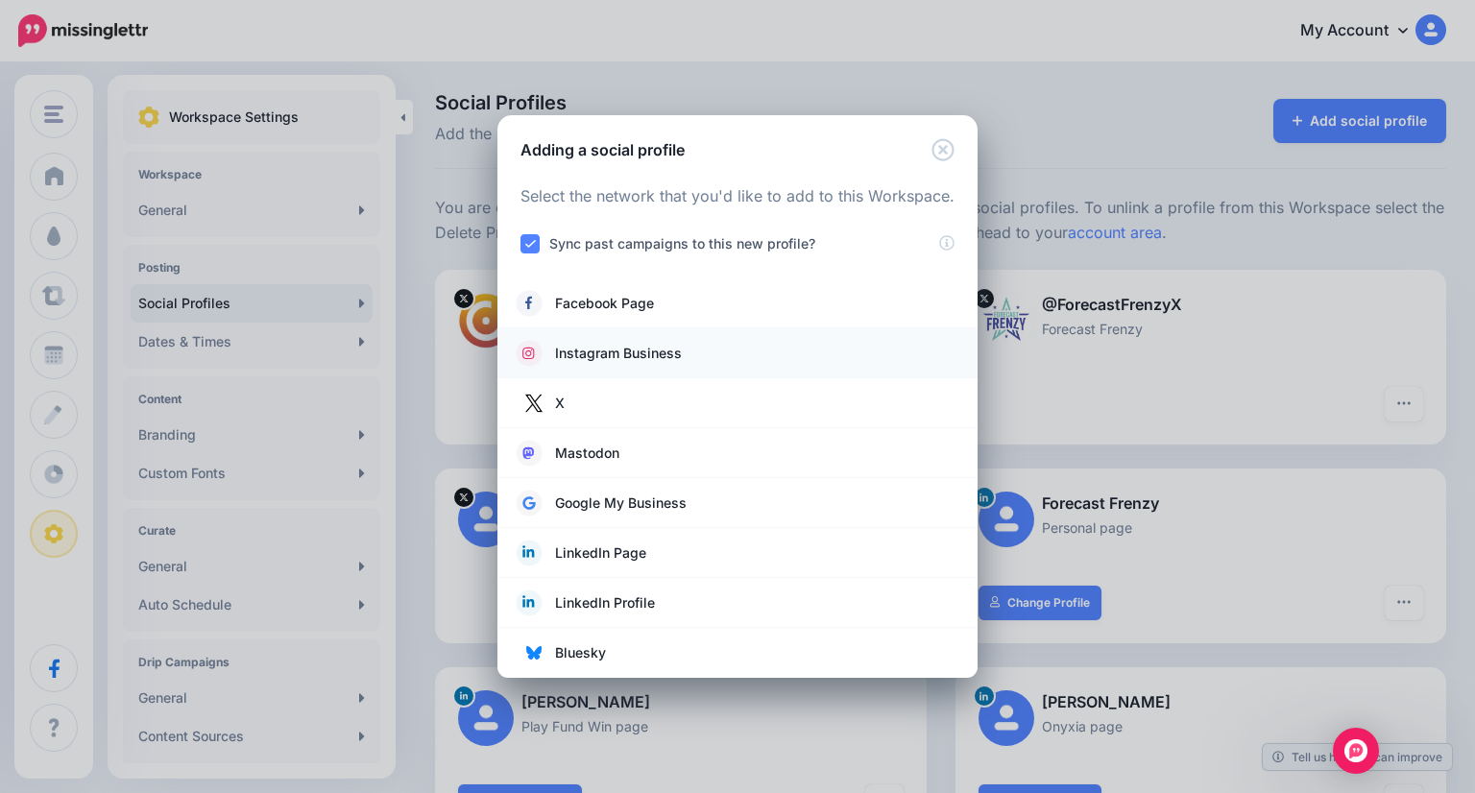
click at [670, 344] on span "Instagram Business" at bounding box center [618, 353] width 127 height 23
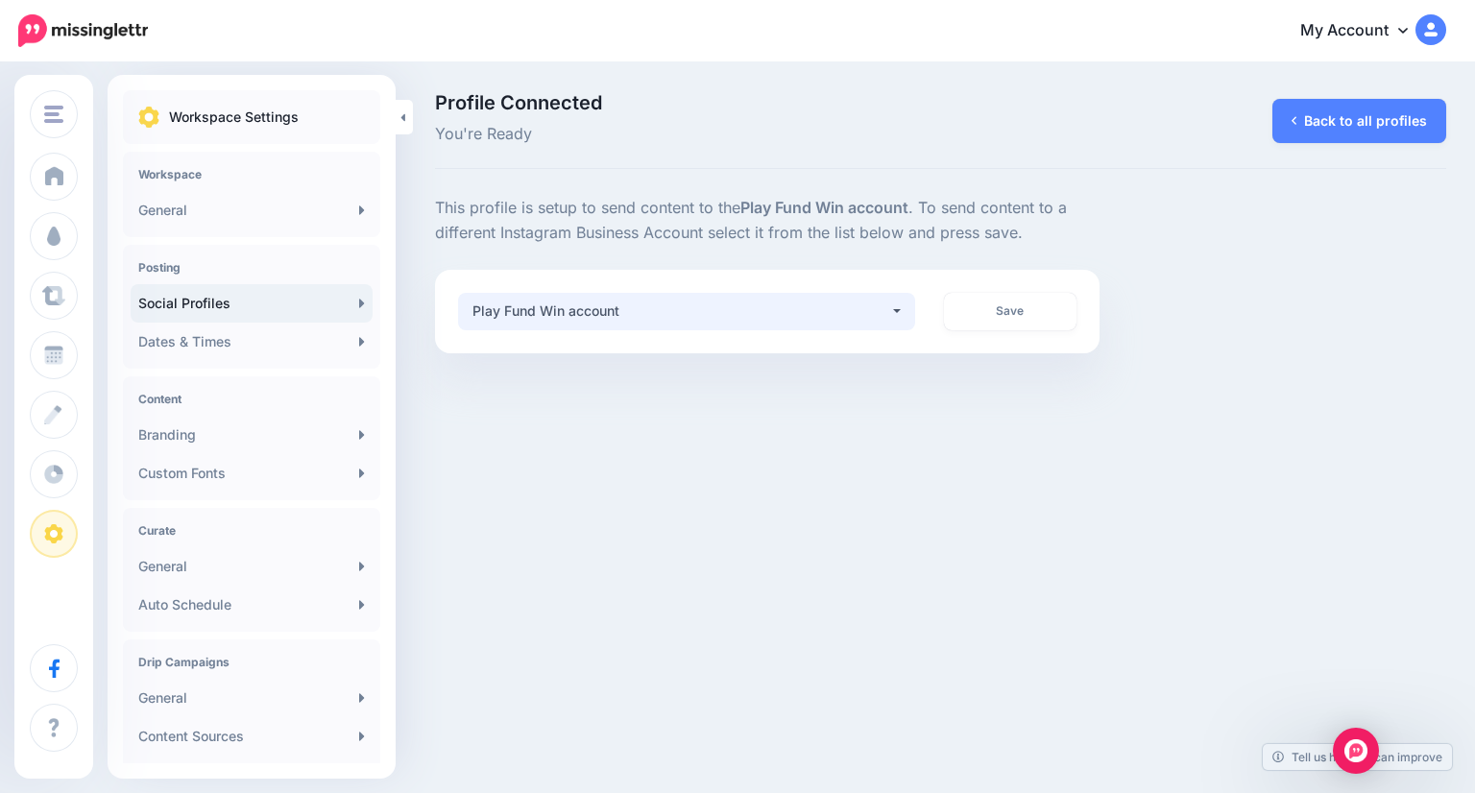
click at [865, 309] on div "Play Fund Win account" at bounding box center [681, 311] width 417 height 23
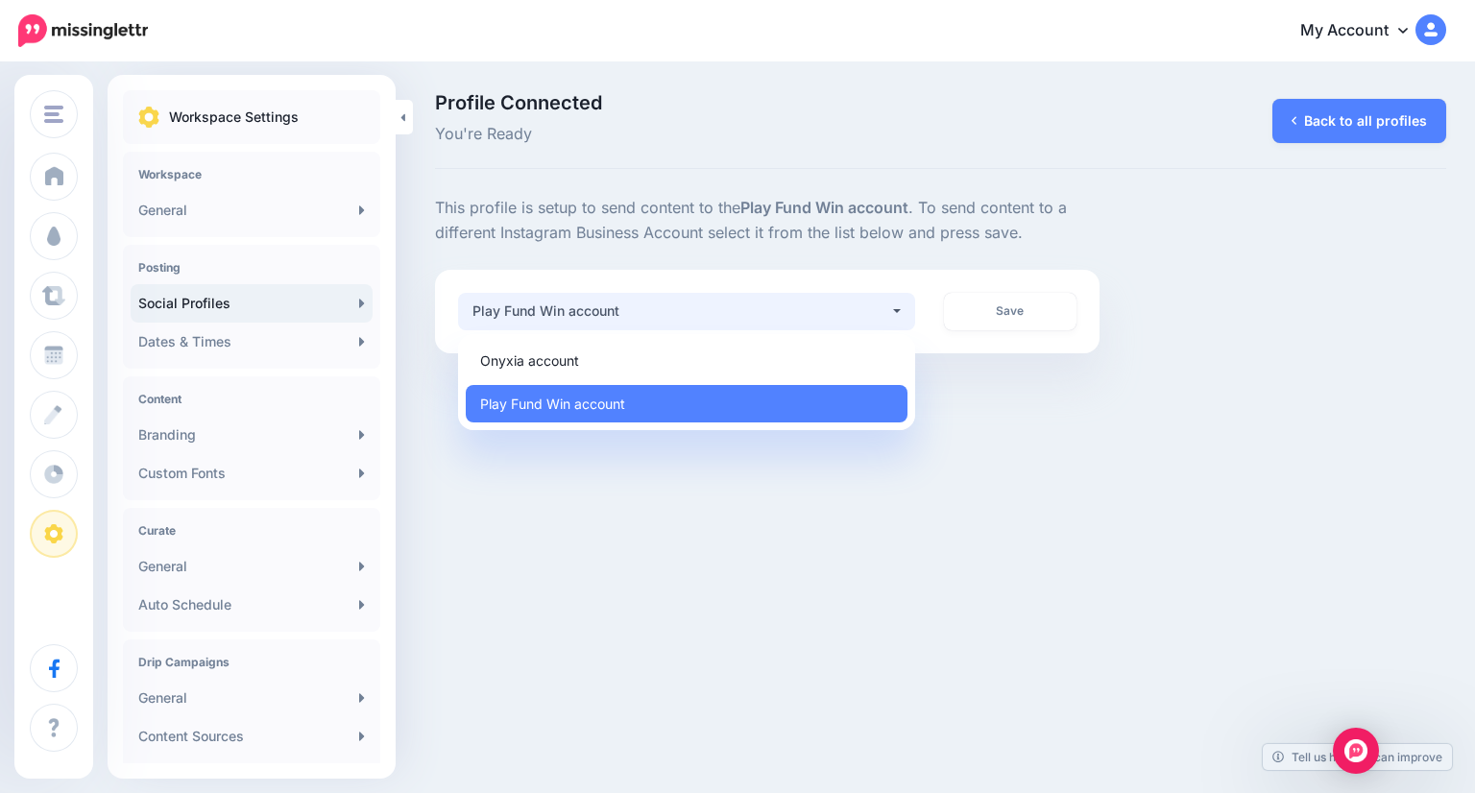
click at [865, 309] on div "Play Fund Win account" at bounding box center [681, 311] width 417 height 23
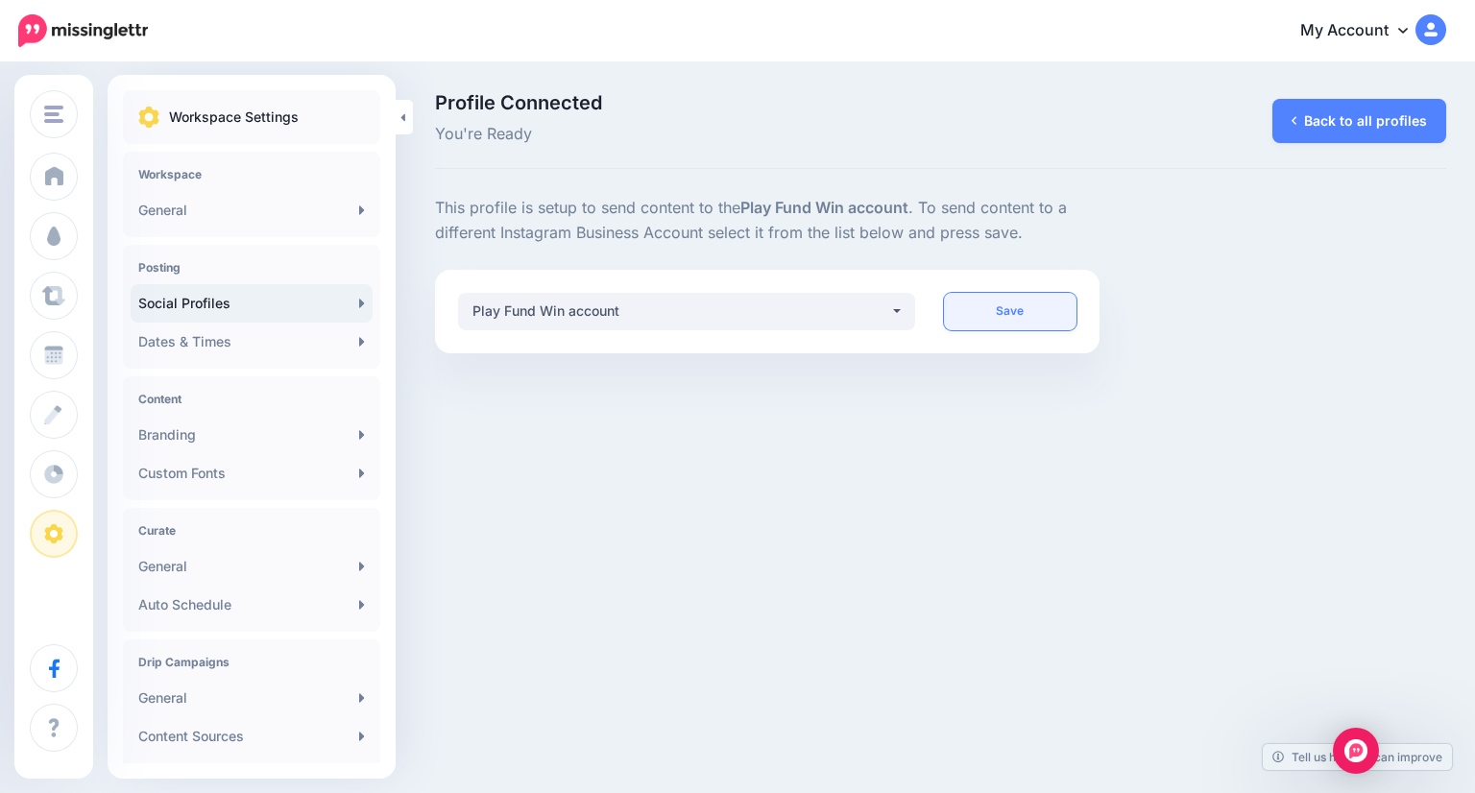
click at [1004, 311] on link "Save" at bounding box center [1011, 311] width 134 height 37
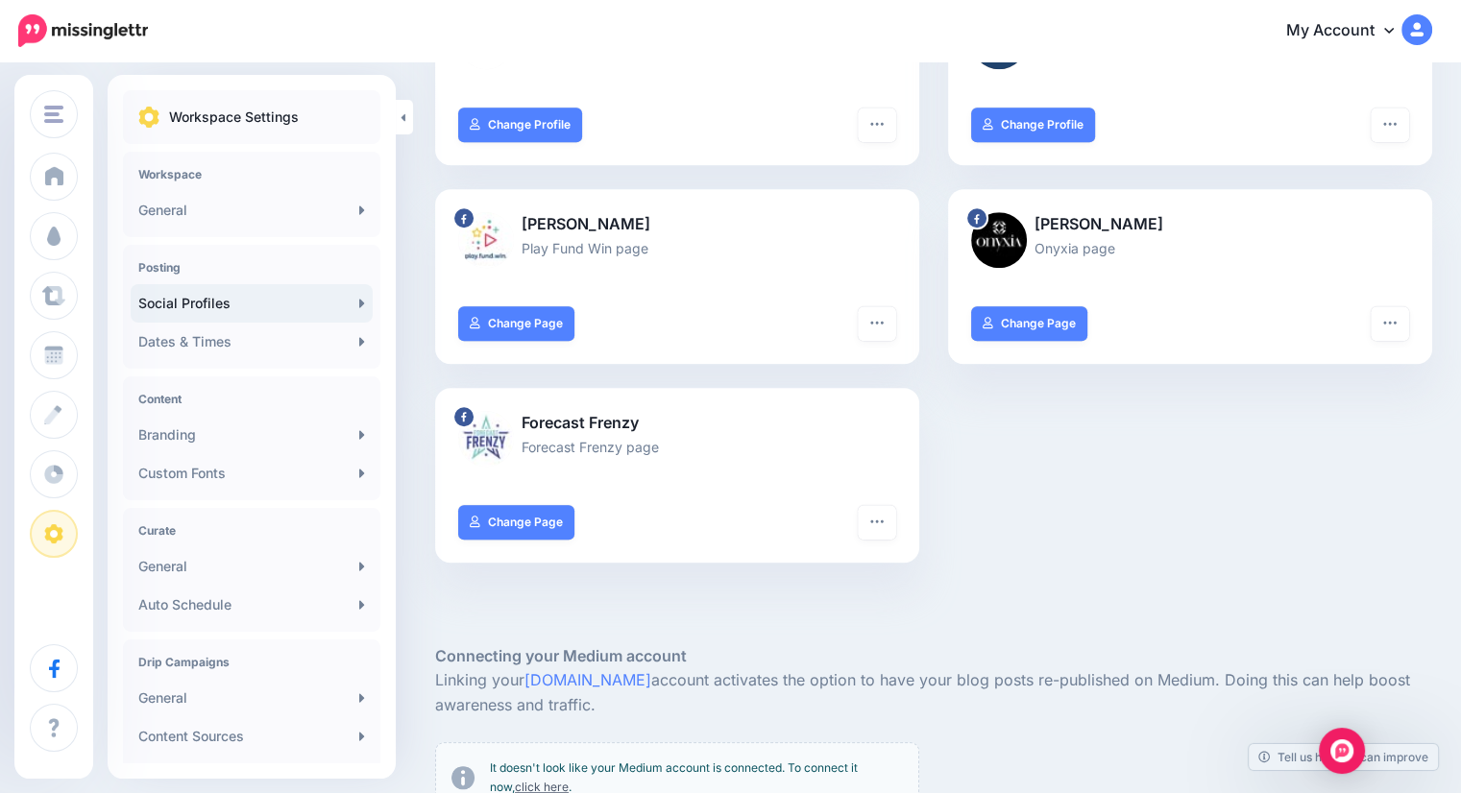
scroll to position [1345, 0]
